Goal: Task Accomplishment & Management: Use online tool/utility

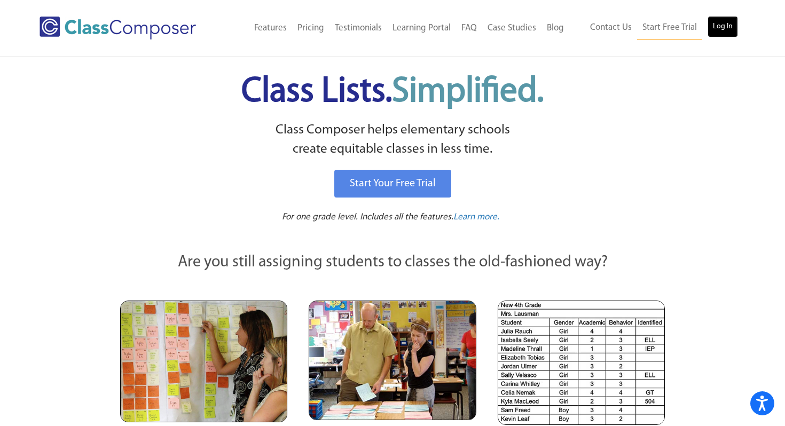
click at [717, 28] on link "Log In" at bounding box center [722, 26] width 30 height 21
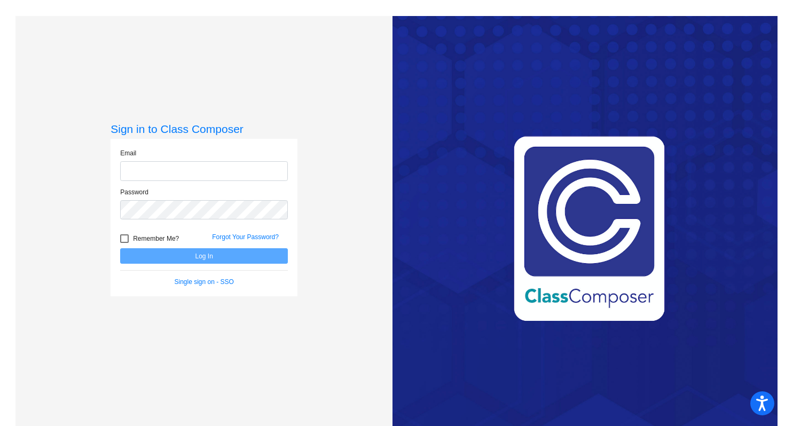
type input "[EMAIL_ADDRESS][DOMAIN_NAME]"
click at [233, 257] on button "Log In" at bounding box center [204, 255] width 168 height 15
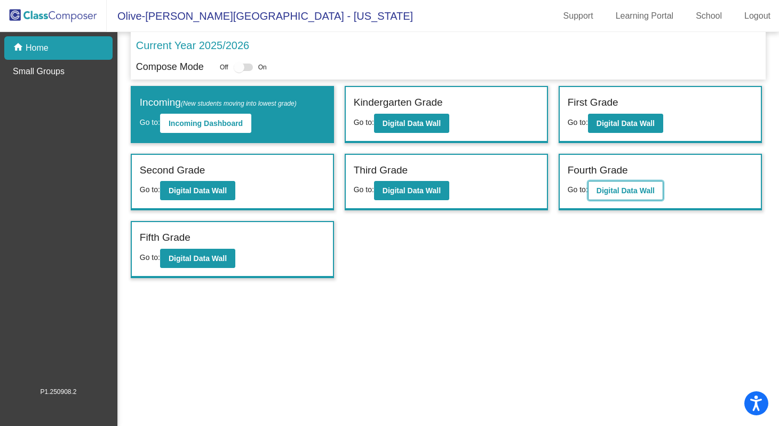
click at [663, 195] on button "Digital Data Wall" at bounding box center [625, 190] width 75 height 19
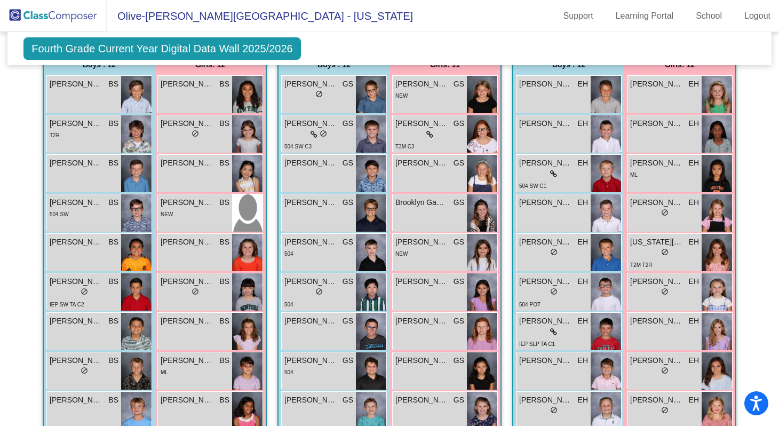
scroll to position [263, 0]
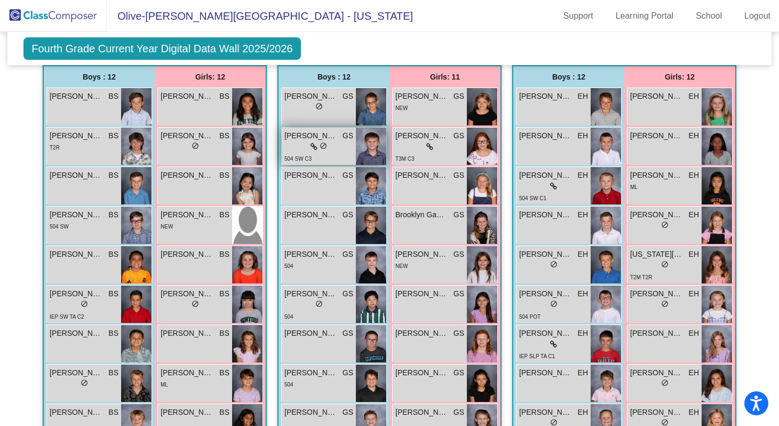
click at [313, 155] on div "504 SW C3" at bounding box center [318, 158] width 69 height 11
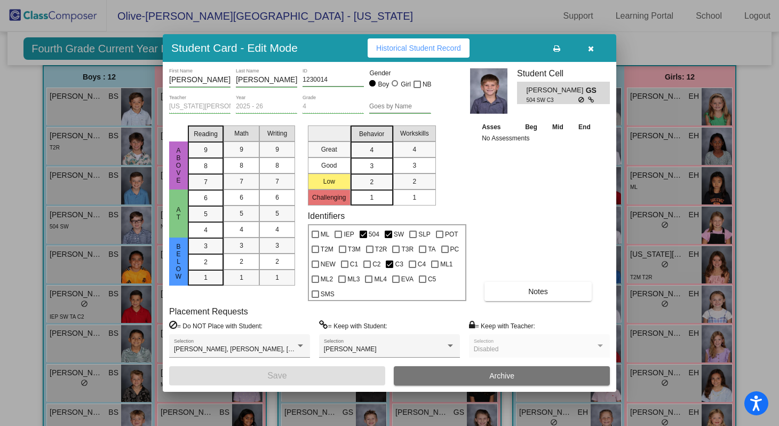
scroll to position [0, 0]
click at [591, 48] on icon "button" at bounding box center [591, 48] width 6 height 7
